Goal: Task Accomplishment & Management: Use online tool/utility

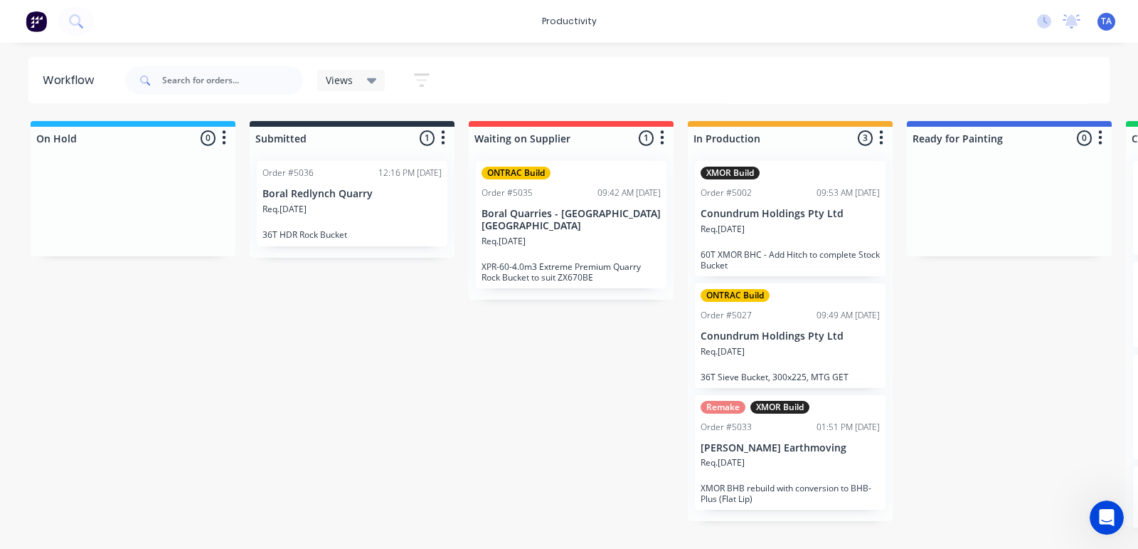
click at [806, 453] on div "Remake XMOR Build Order #5033 01:51 PM [DATE] [PERSON_NAME] Earthmoving Req. [D…" at bounding box center [790, 452] width 191 height 115
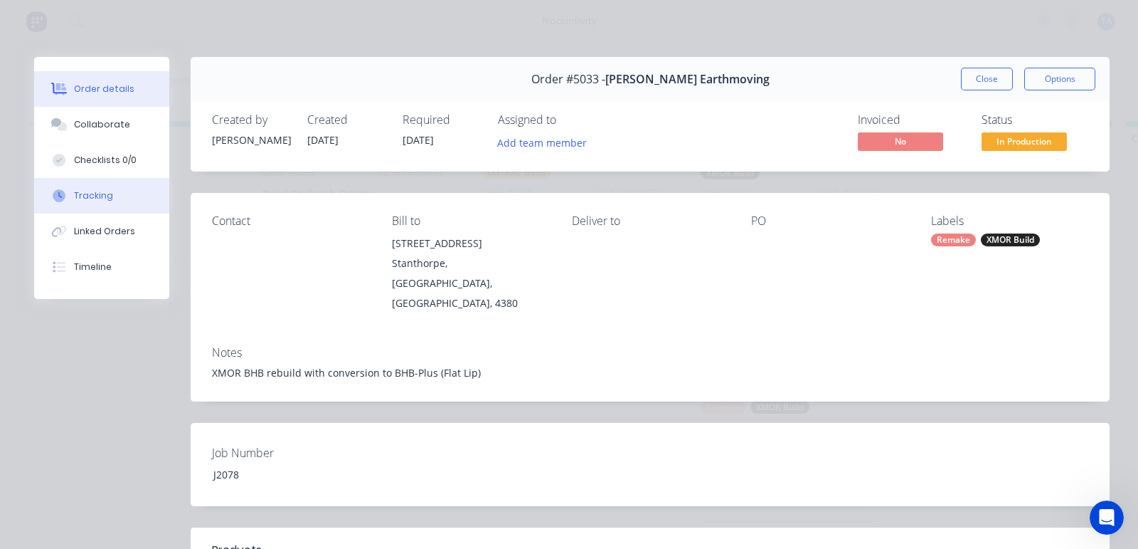
click at [105, 199] on div "Tracking" at bounding box center [93, 195] width 39 height 13
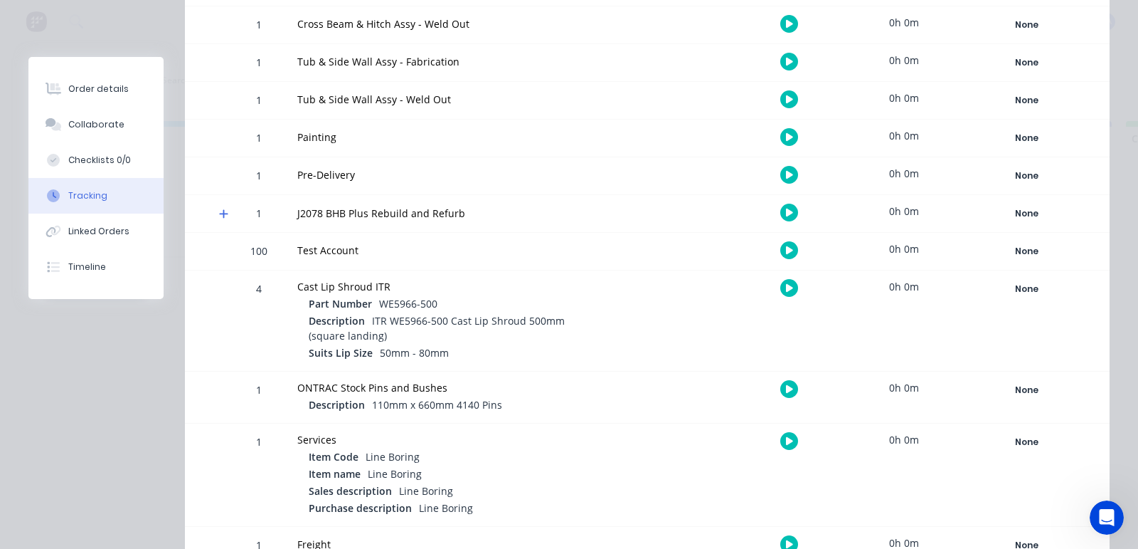
scroll to position [88, 0]
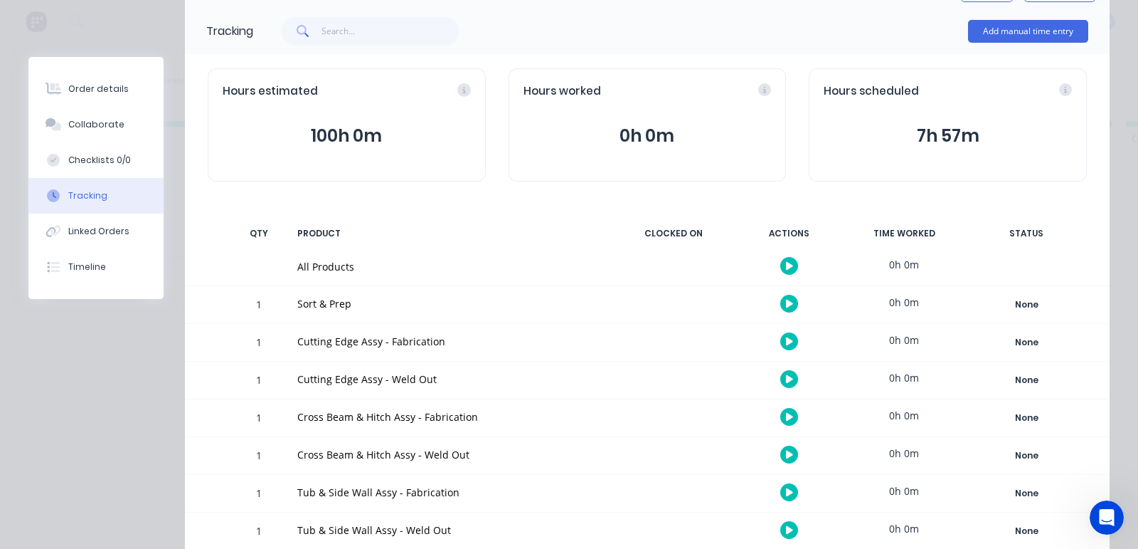
click at [786, 268] on icon "button" at bounding box center [789, 265] width 7 height 9
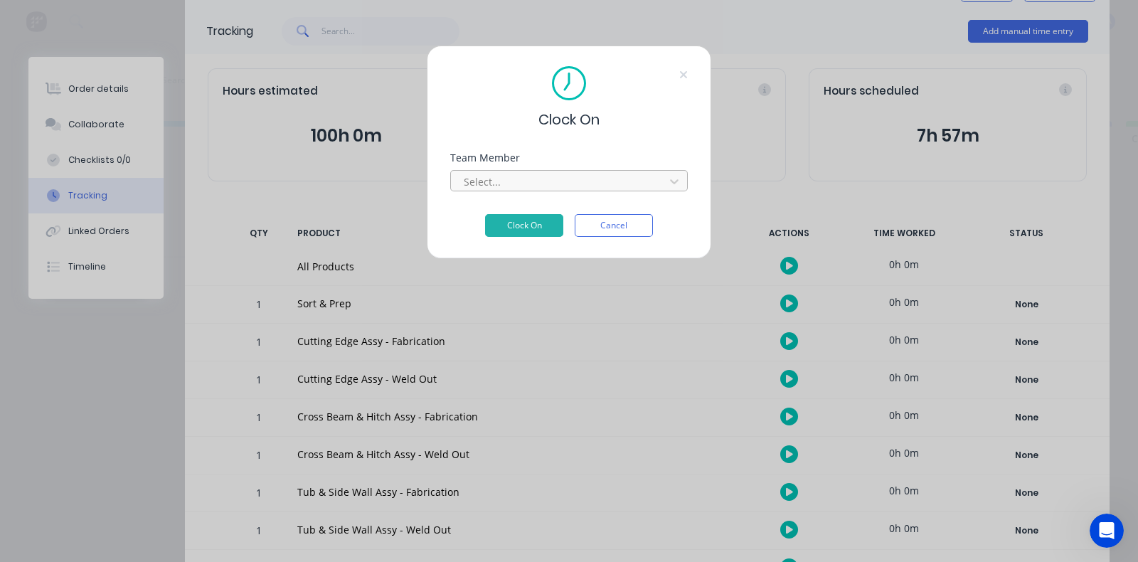
click at [524, 180] on div at bounding box center [559, 182] width 195 height 18
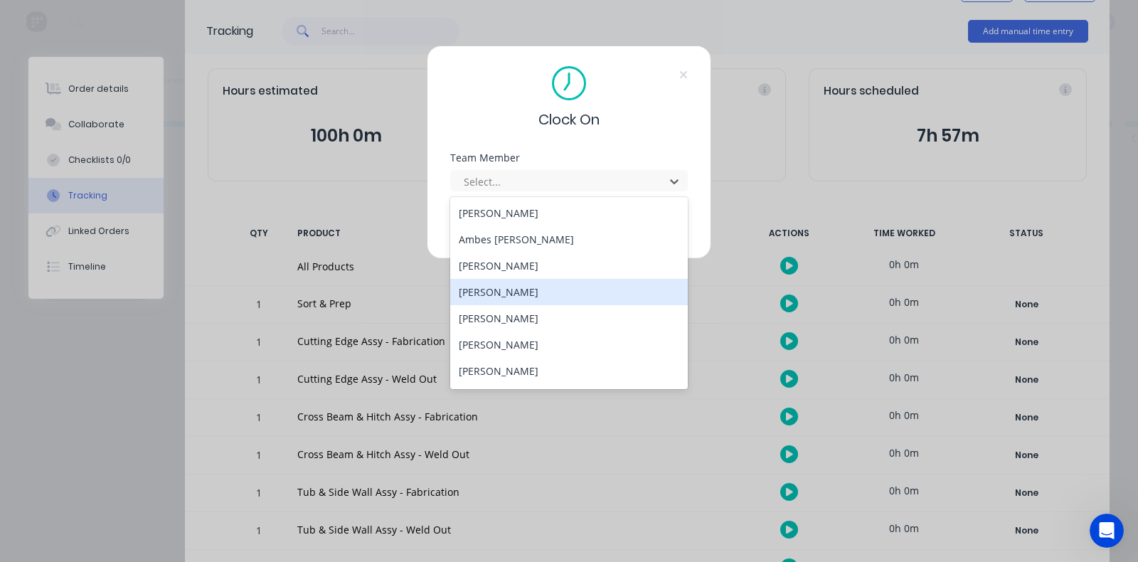
click at [535, 287] on div "[PERSON_NAME]" at bounding box center [569, 292] width 238 height 26
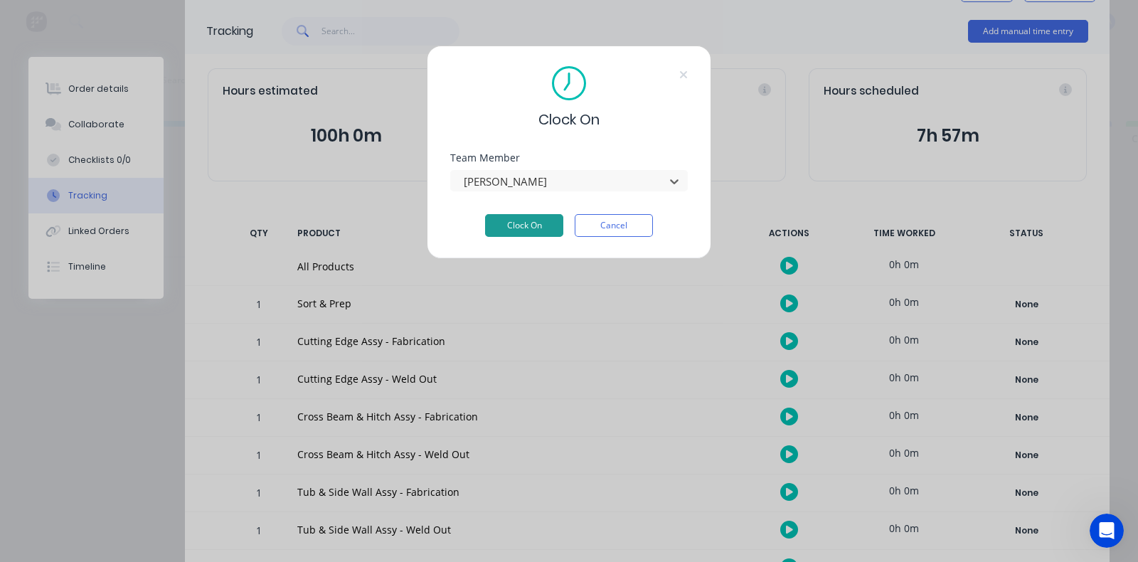
click at [534, 217] on button "Clock On" at bounding box center [524, 225] width 78 height 23
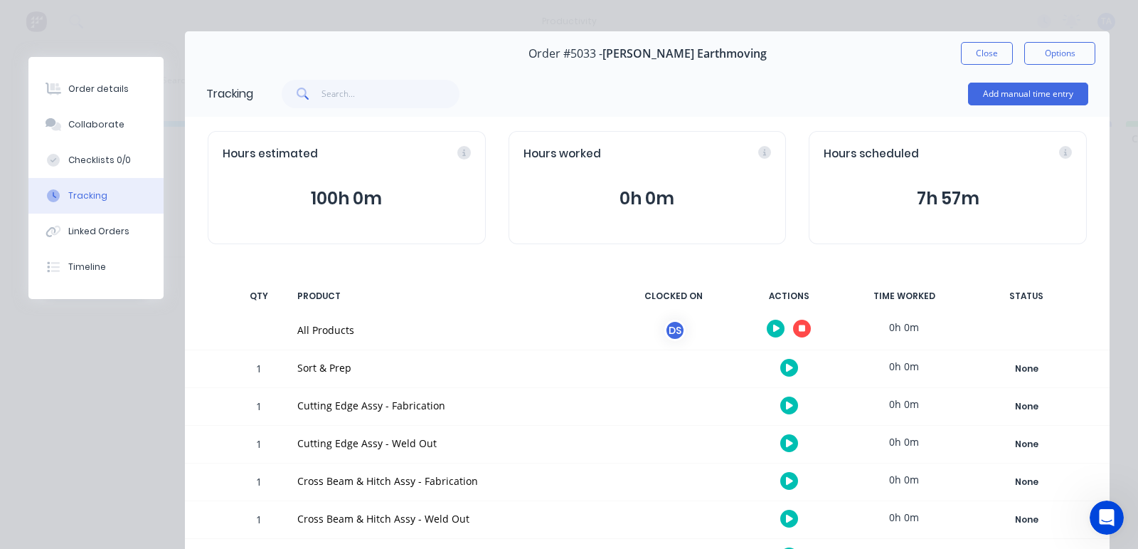
scroll to position [0, 0]
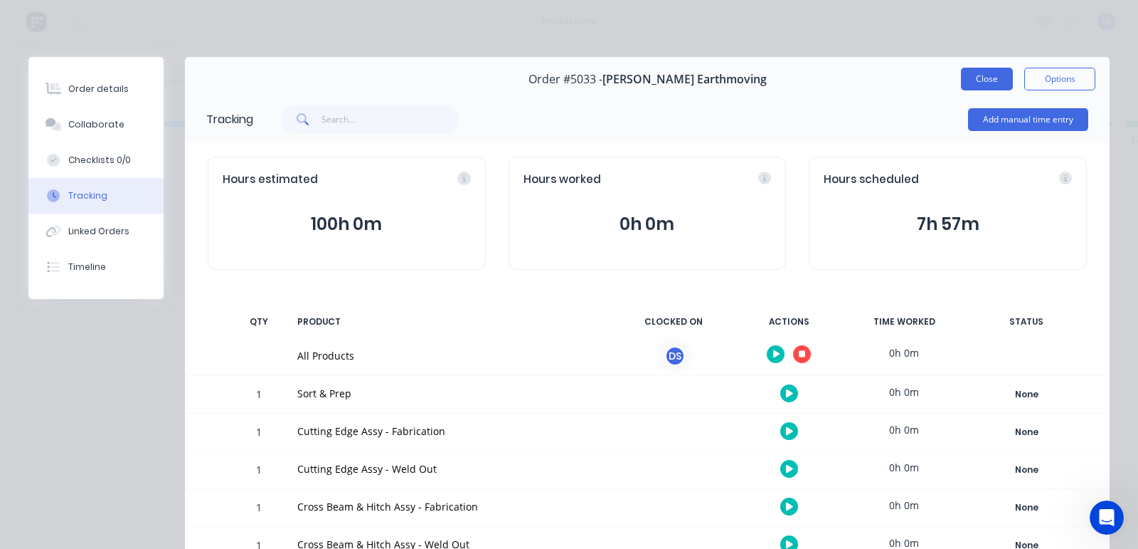
click at [978, 76] on button "Close" at bounding box center [987, 79] width 52 height 23
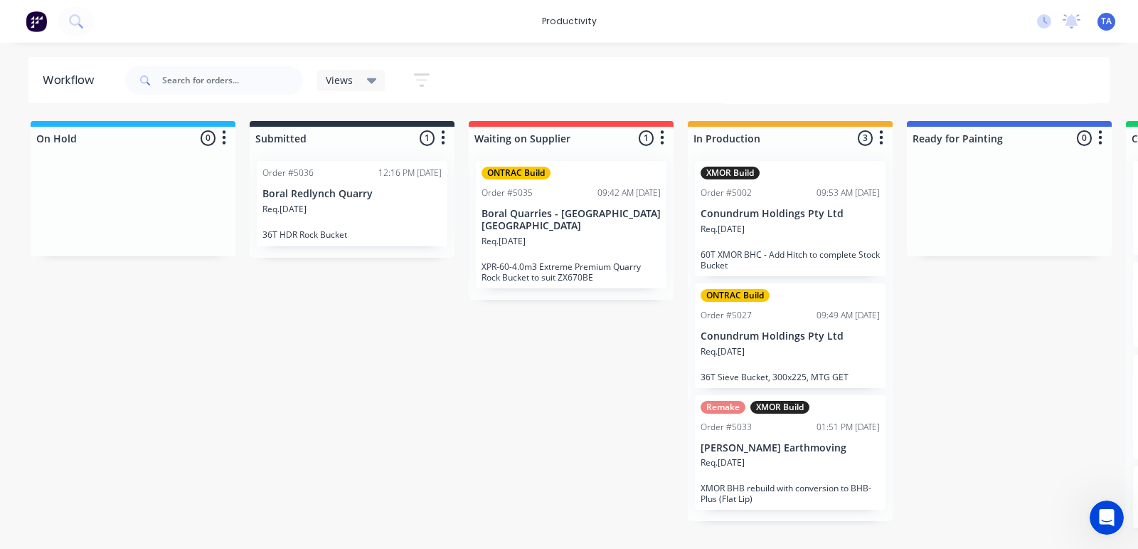
click at [740, 213] on p "Conundrum Holdings Pty Ltd" at bounding box center [790, 214] width 179 height 12
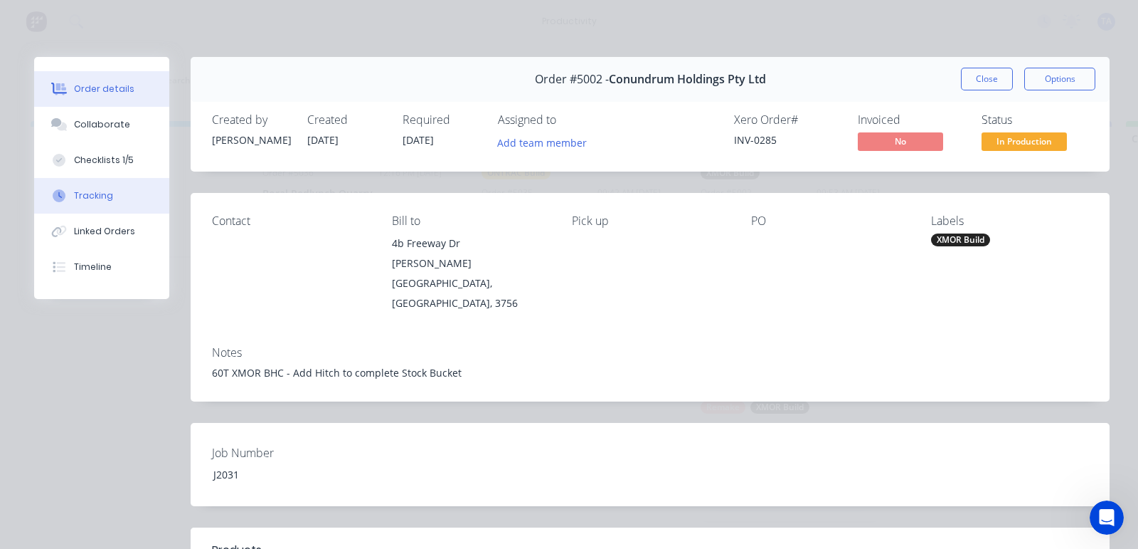
click at [89, 201] on div "Tracking" at bounding box center [93, 195] width 39 height 13
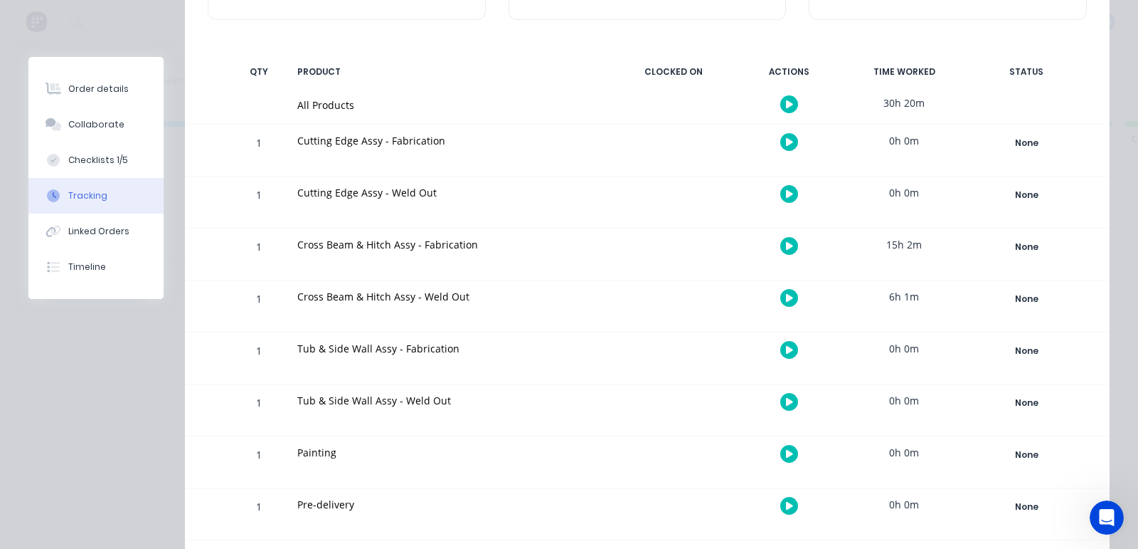
scroll to position [267, 0]
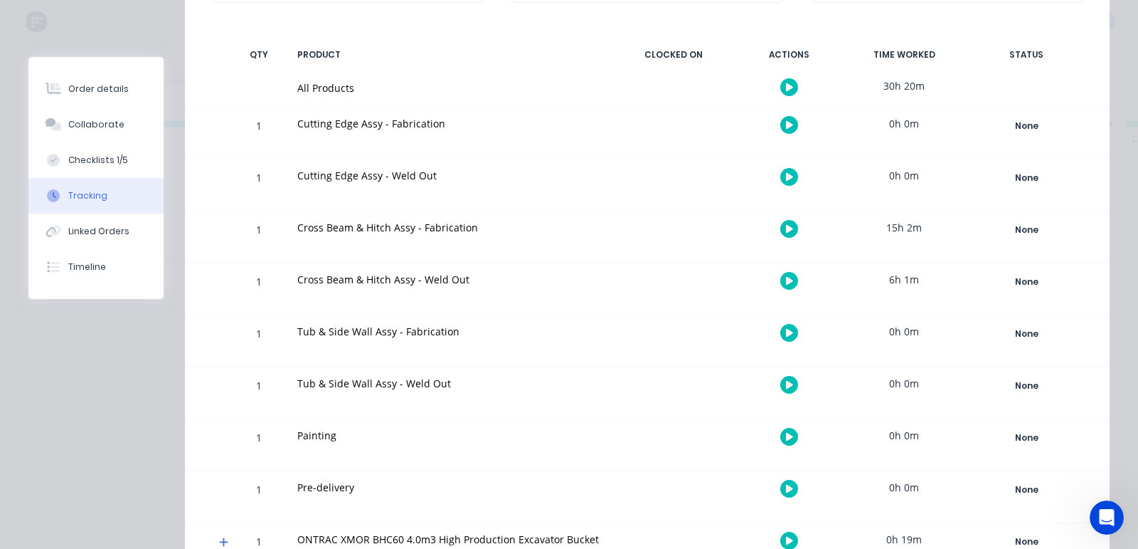
click at [765, 83] on div at bounding box center [789, 87] width 107 height 35
click at [780, 91] on button "button" at bounding box center [789, 87] width 18 height 18
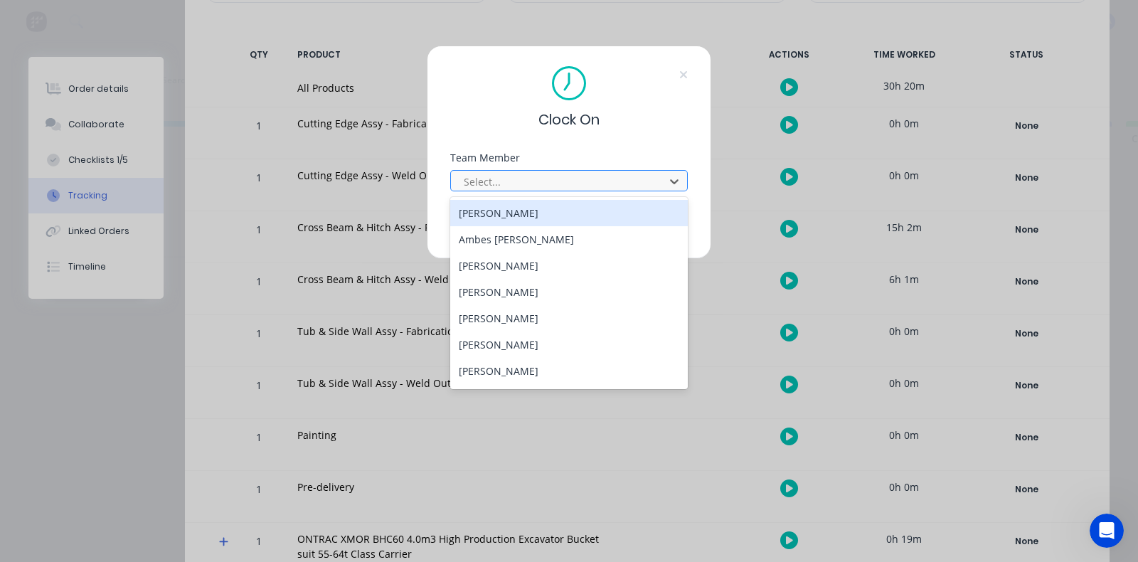
click at [586, 171] on div "Select..." at bounding box center [559, 181] width 203 height 21
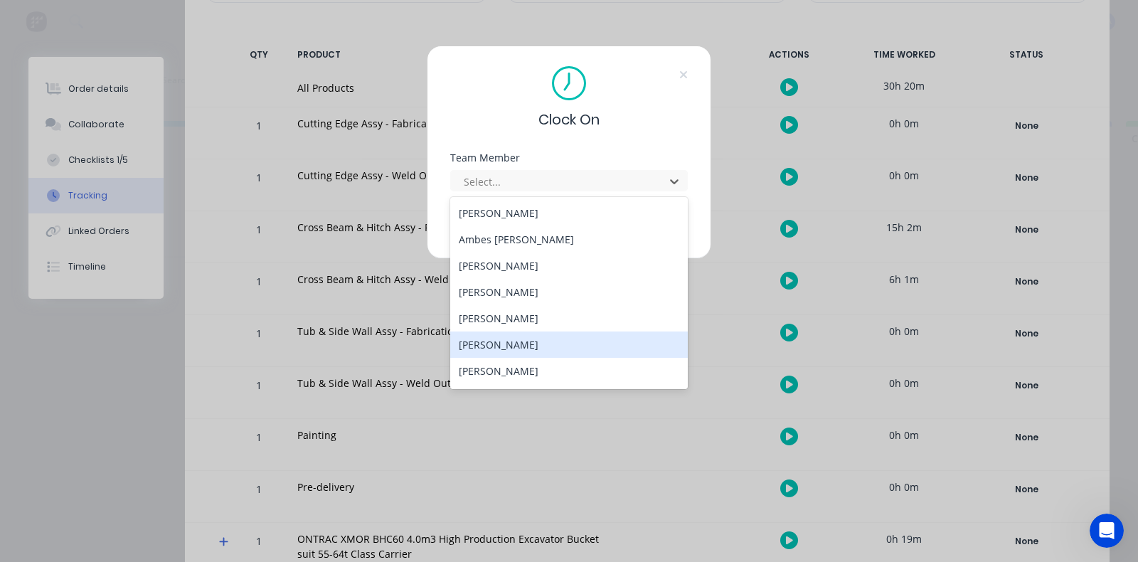
click at [517, 335] on div "[PERSON_NAME]" at bounding box center [569, 345] width 238 height 26
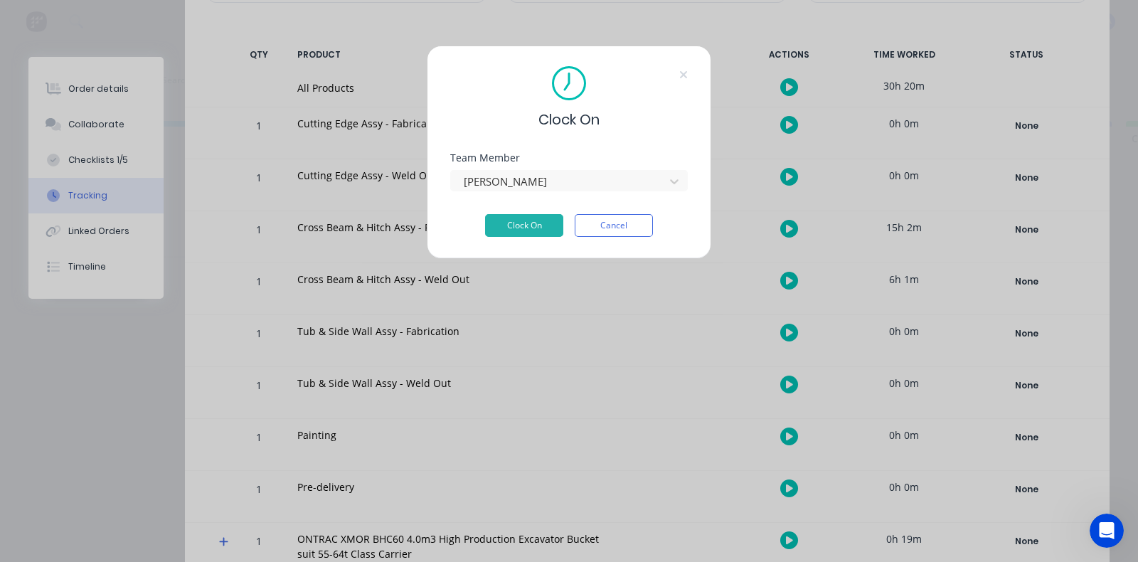
drag, startPoint x: 531, startPoint y: 218, endPoint x: 630, endPoint y: 193, distance: 102.8
click at [530, 218] on button "Clock On" at bounding box center [524, 225] width 78 height 23
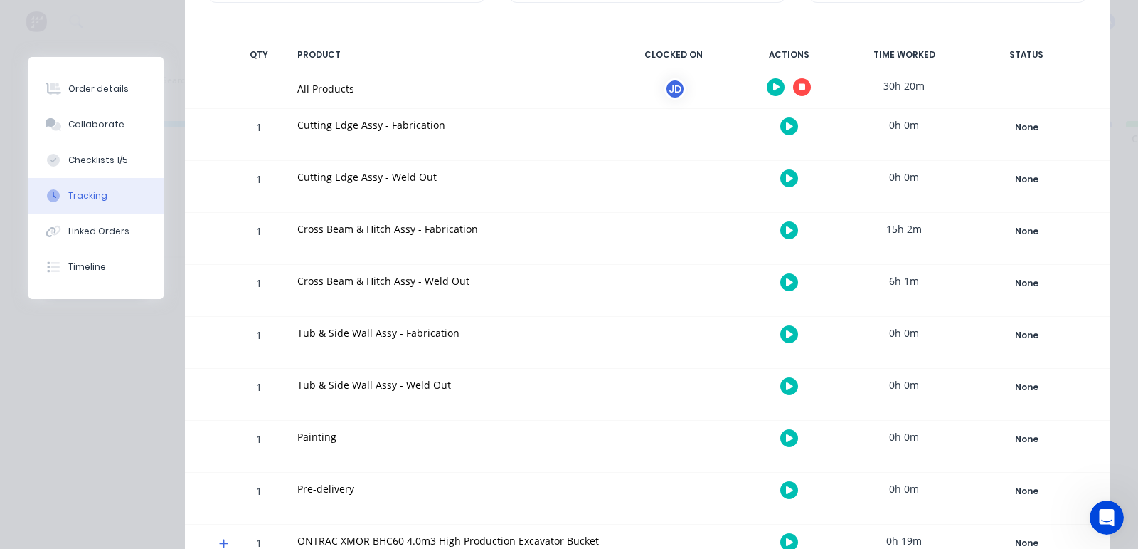
click at [777, 83] on div at bounding box center [789, 87] width 107 height 35
click at [773, 83] on icon "button" at bounding box center [776, 87] width 7 height 9
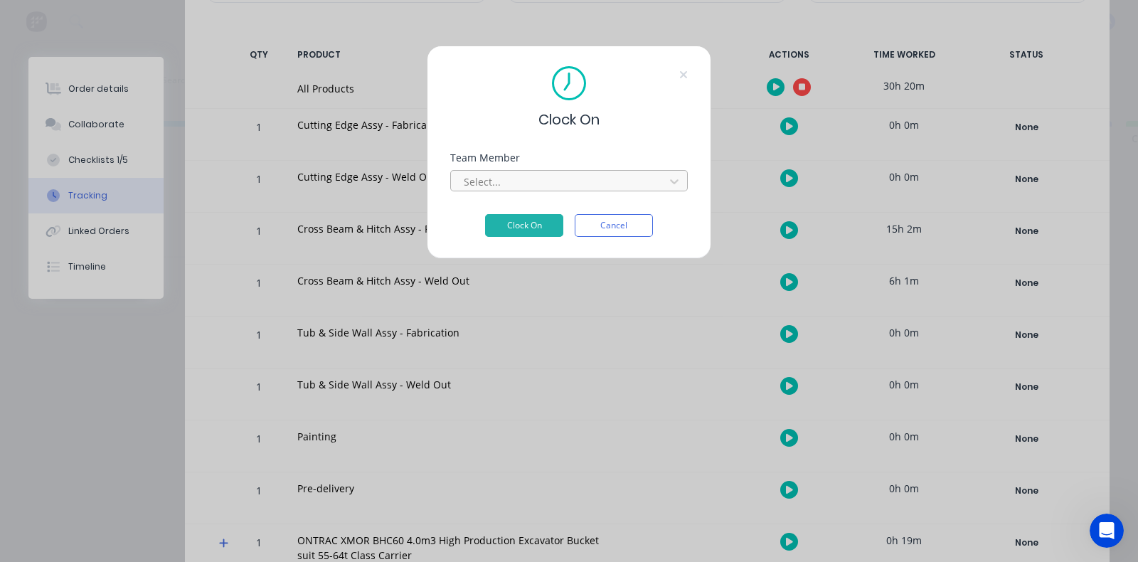
click at [514, 184] on div at bounding box center [559, 182] width 195 height 18
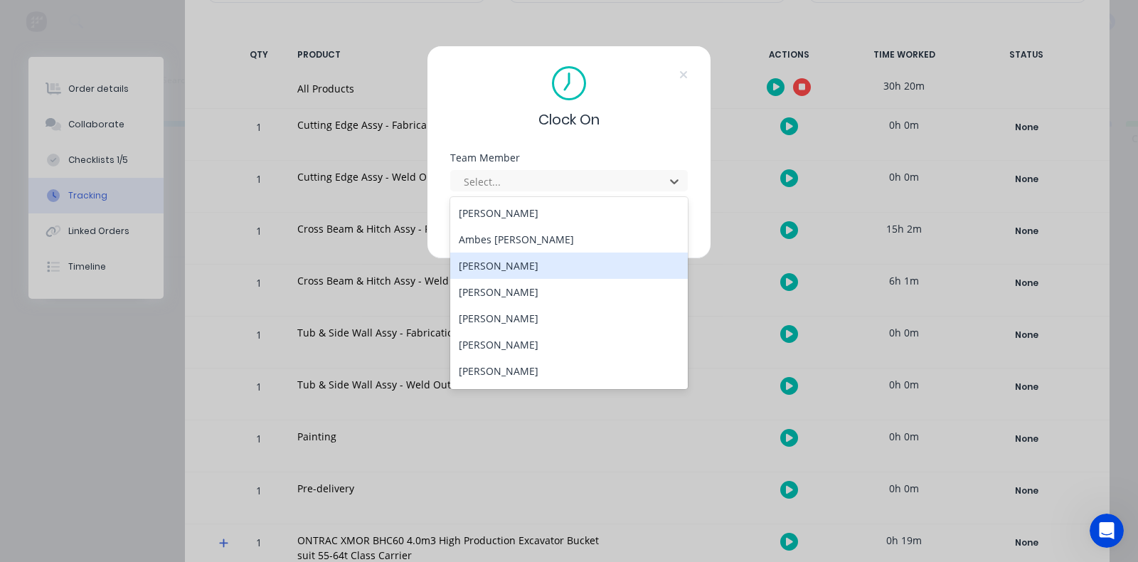
click at [504, 259] on div "[PERSON_NAME]" at bounding box center [569, 266] width 238 height 26
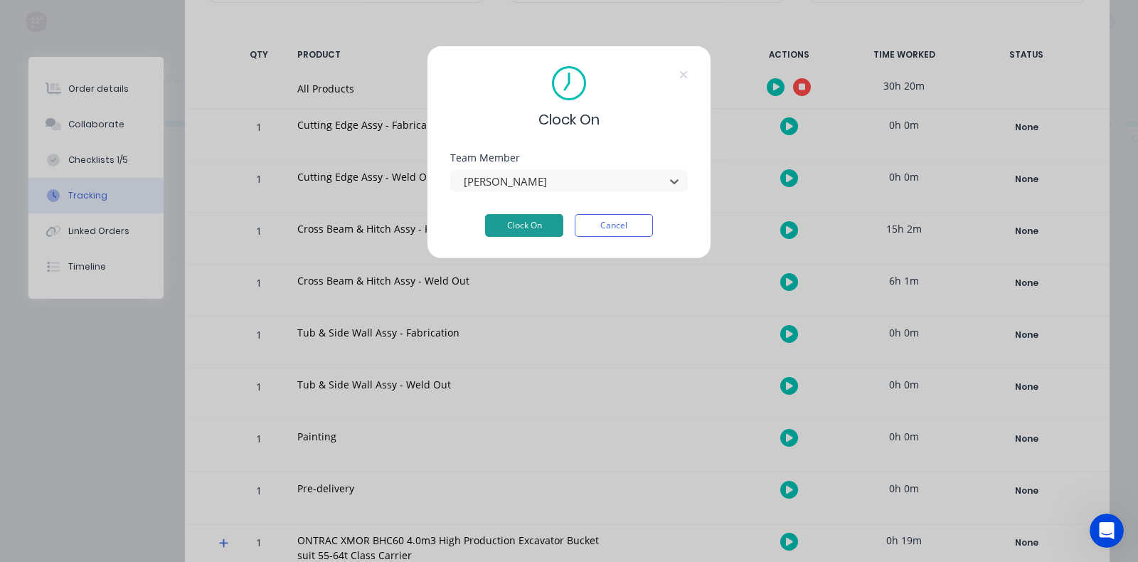
click at [539, 230] on button "Clock On" at bounding box center [524, 225] width 78 height 23
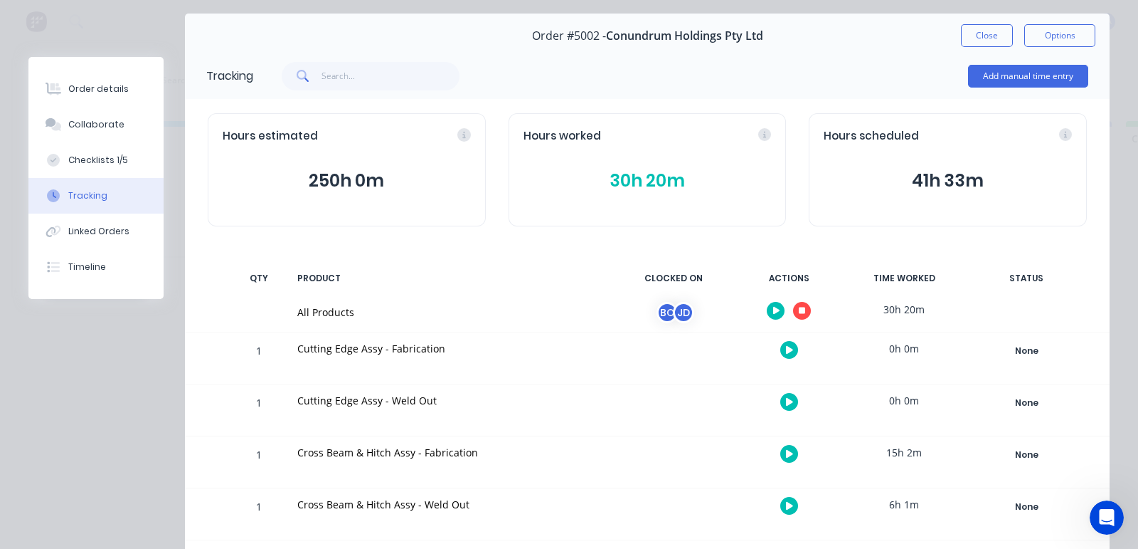
scroll to position [0, 0]
